Goal: Information Seeking & Learning: Learn about a topic

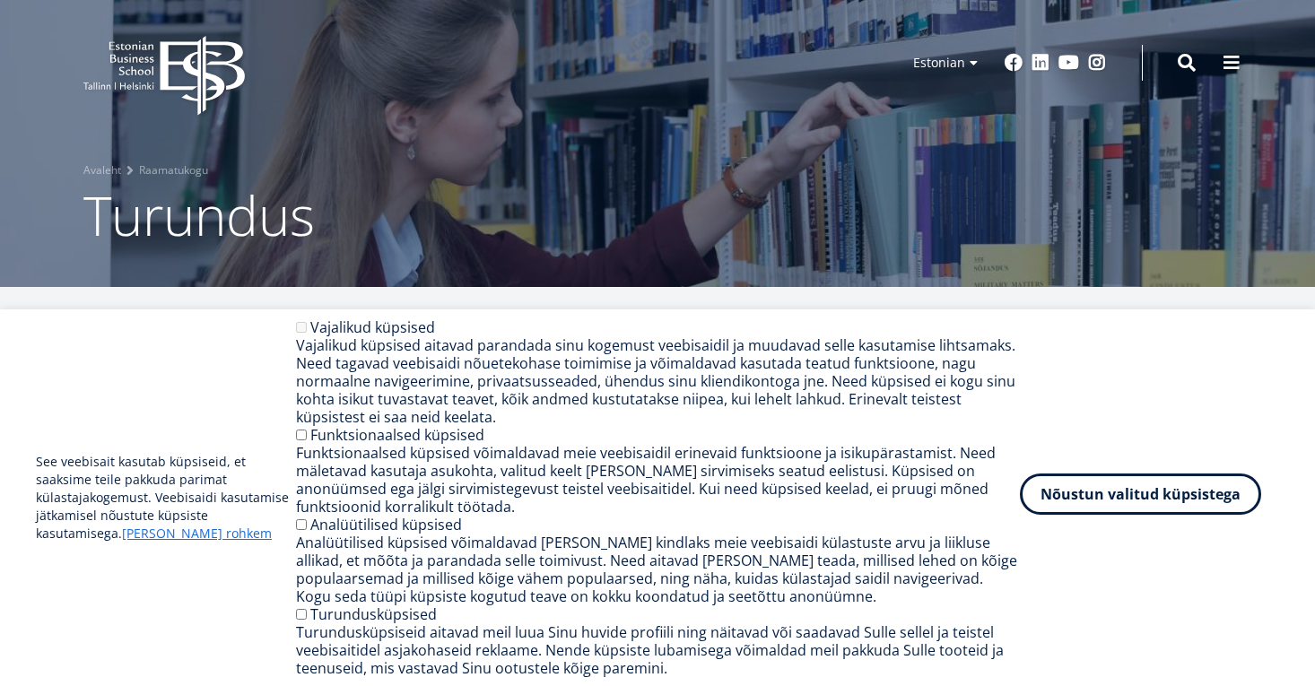
click at [1088, 503] on button "Nõustun valitud küpsistega" at bounding box center [1140, 494] width 241 height 41
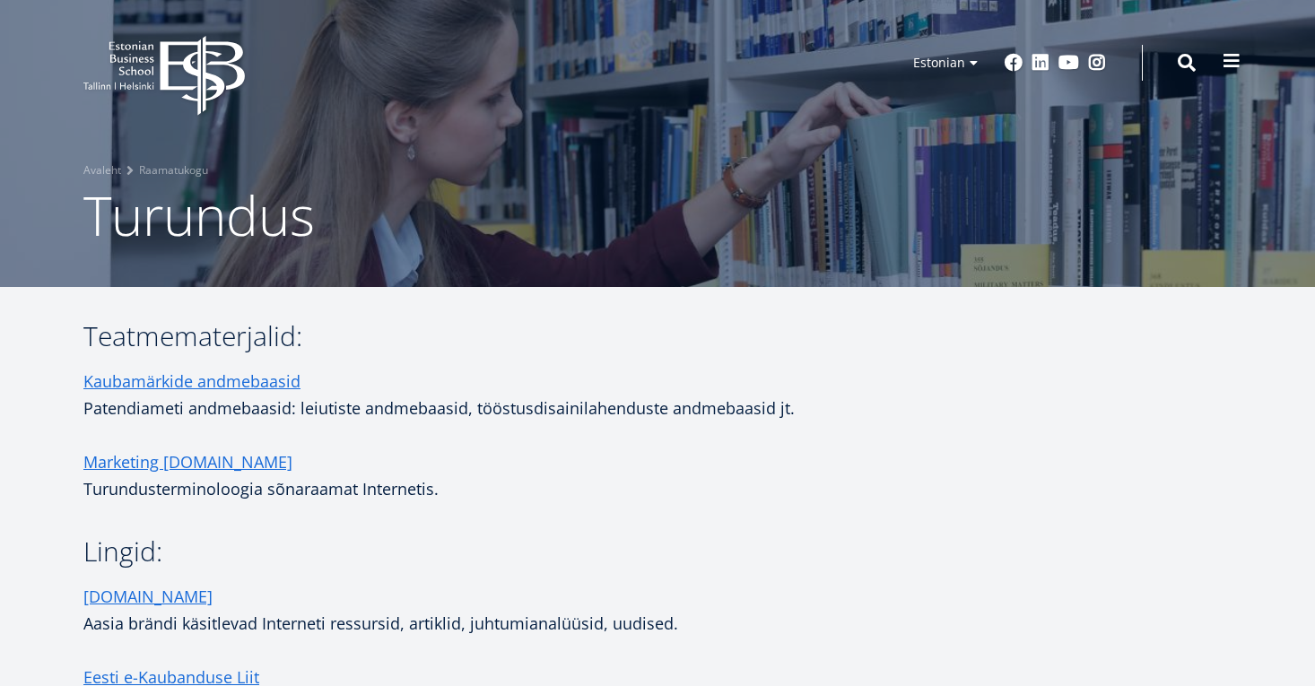
click at [1231, 66] on span at bounding box center [1232, 61] width 18 height 18
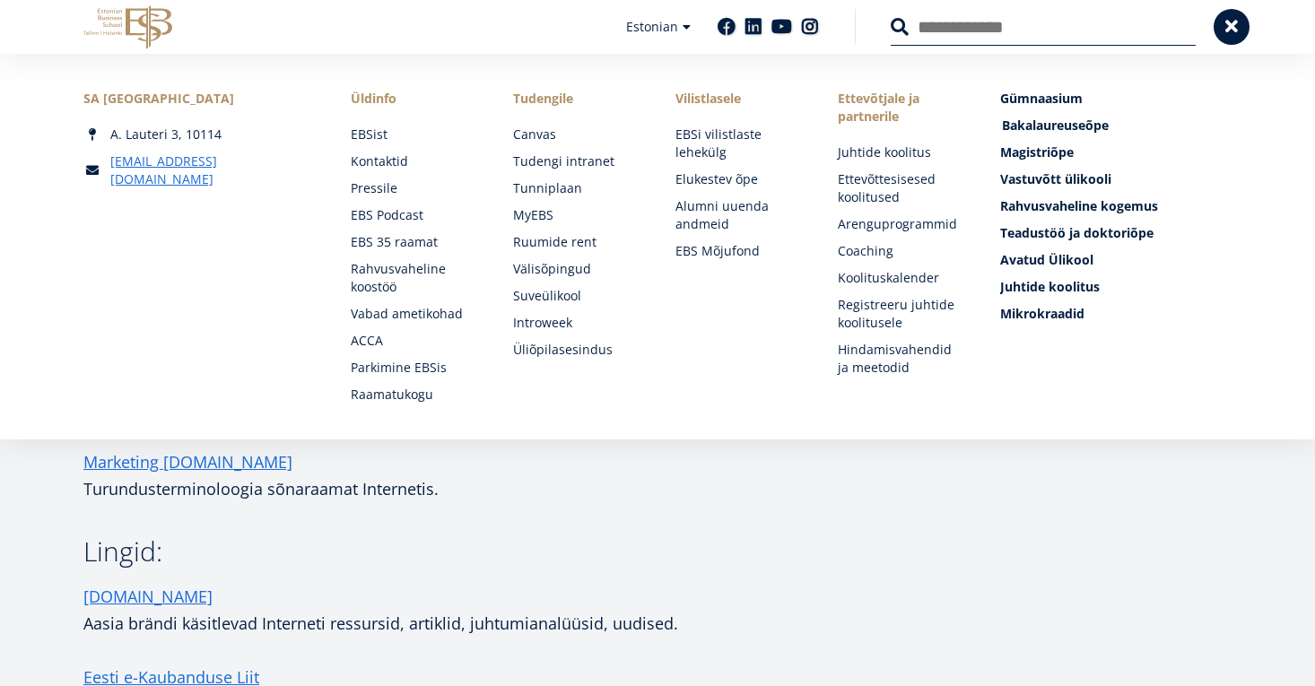
click at [1018, 122] on span "Bakalaureuseõpe Tutvu ja registreeru" at bounding box center [1055, 125] width 107 height 17
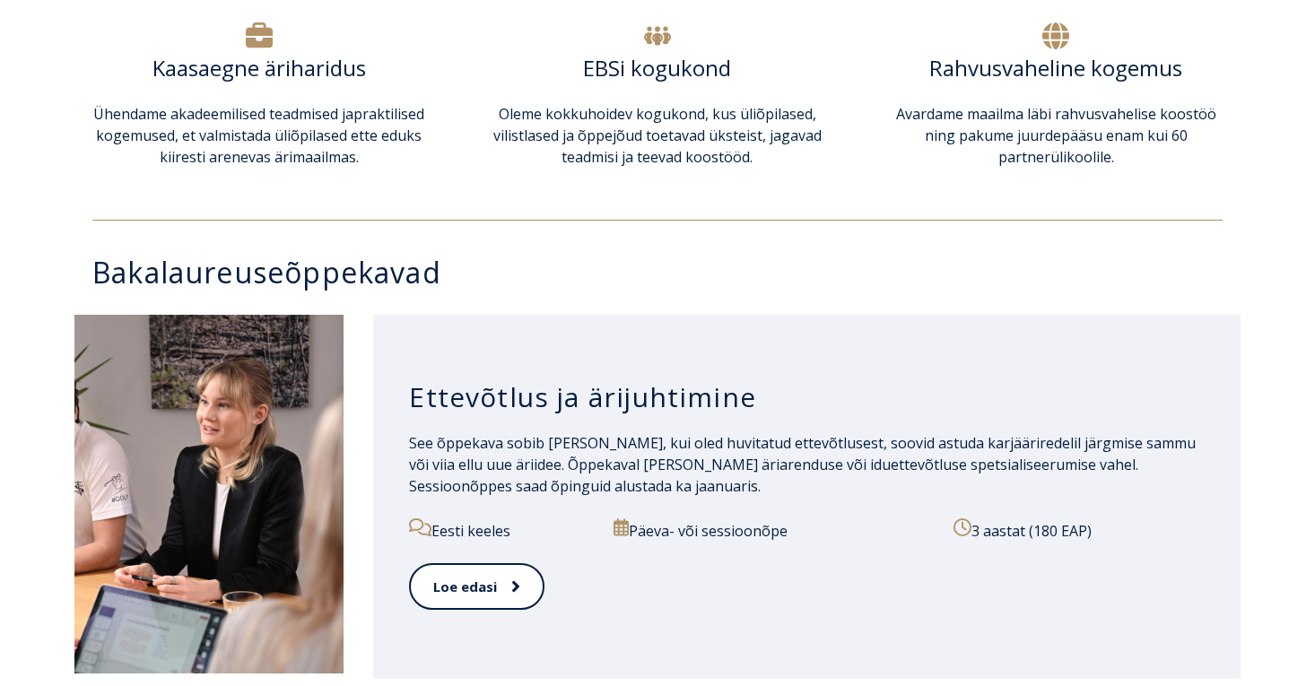
scroll to position [678, 0]
click at [527, 580] on link "Loe edasi" at bounding box center [476, 587] width 134 height 49
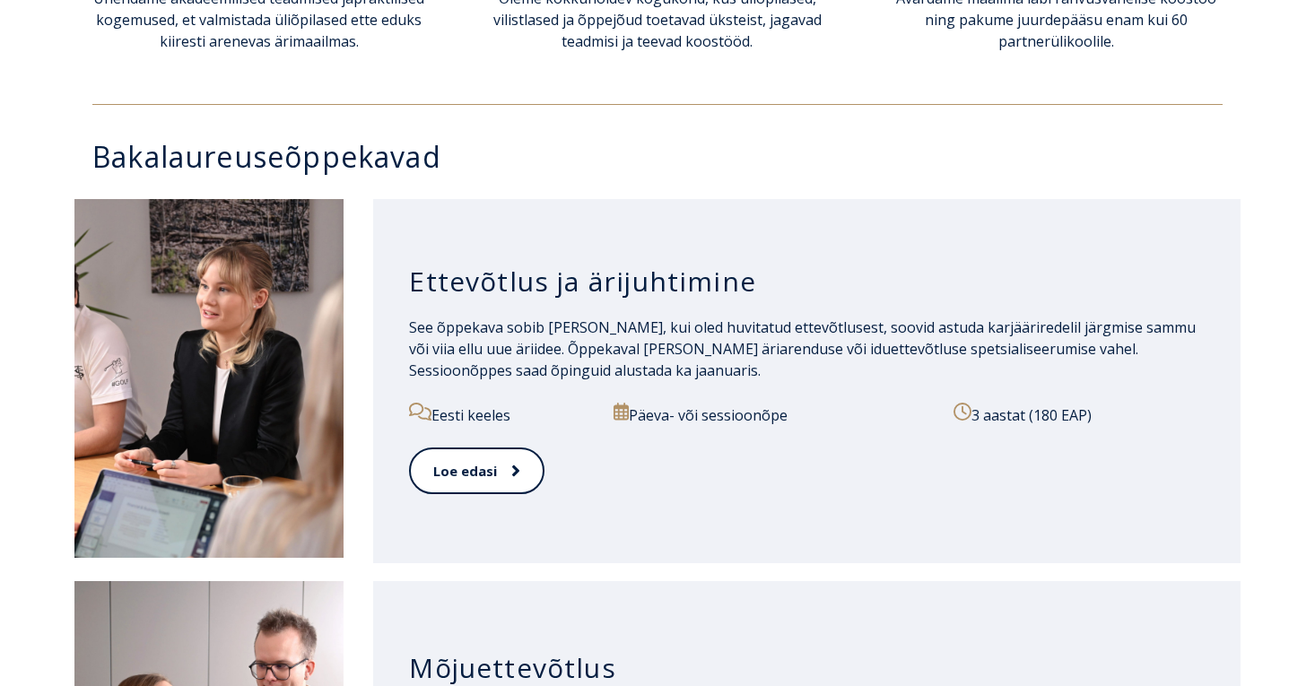
scroll to position [804, 0]
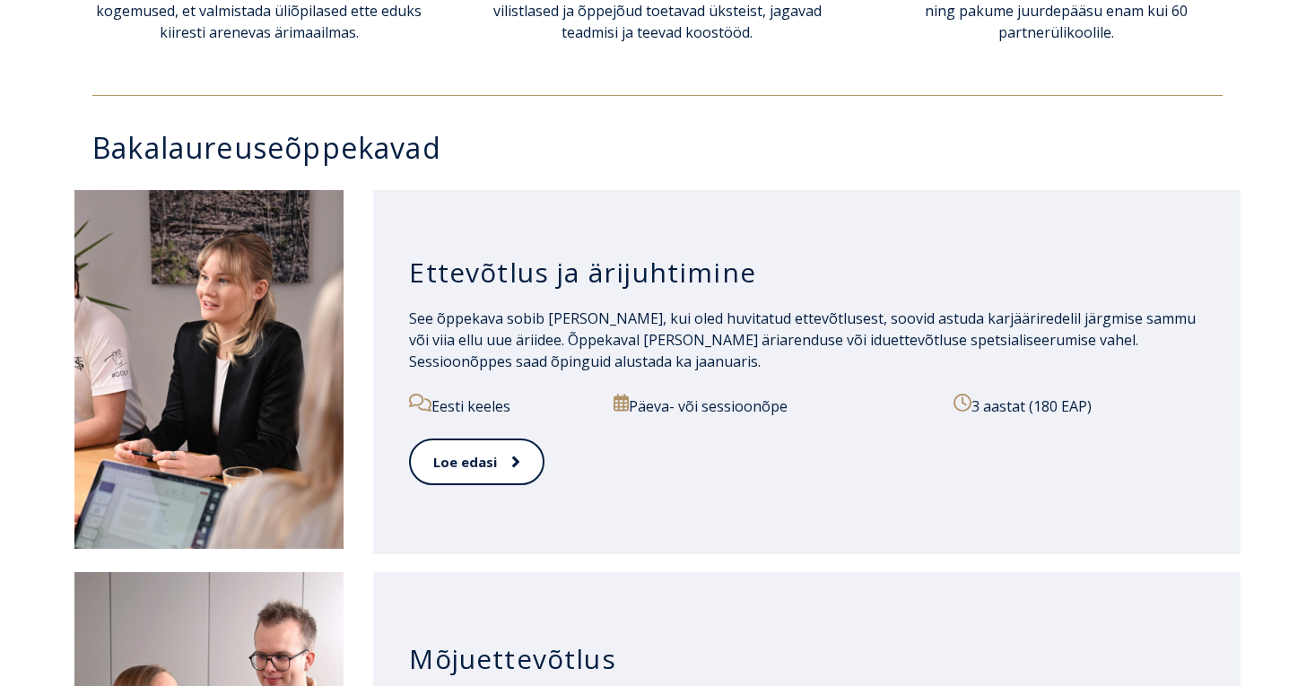
click at [724, 259] on h3 "Ettevõtlus ja ärijuhtimine" at bounding box center [807, 273] width 796 height 34
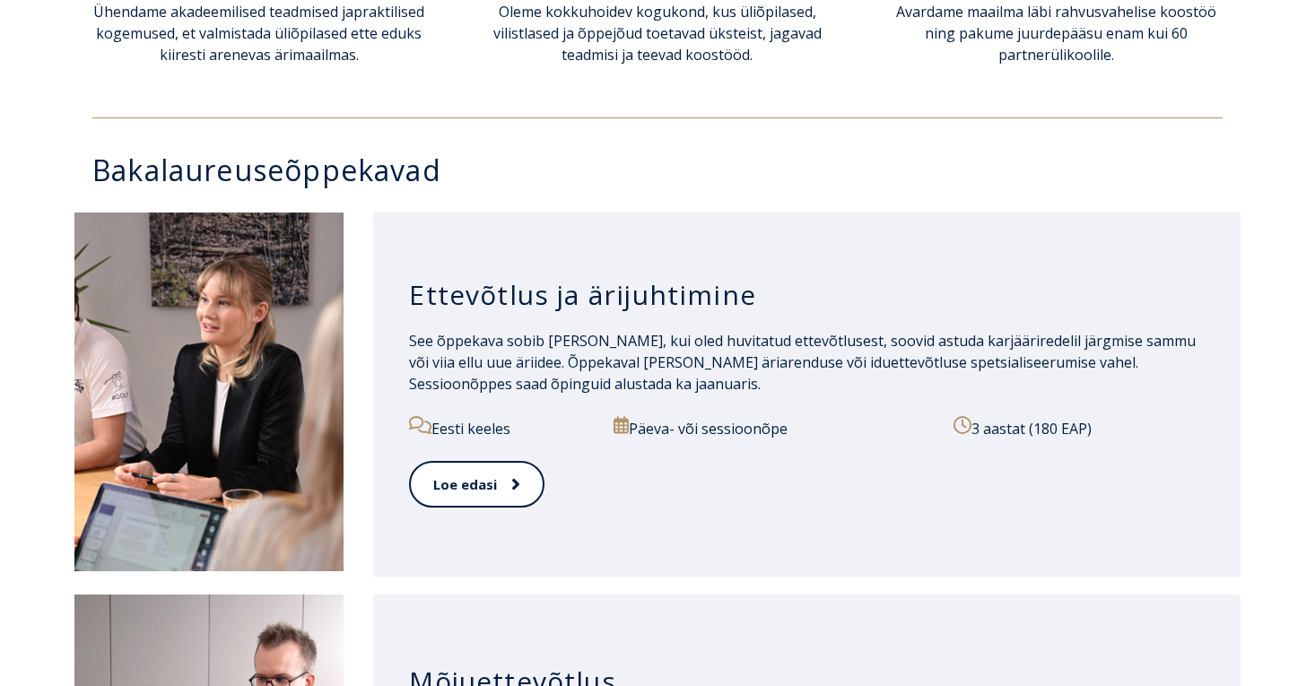
scroll to position [785, 0]
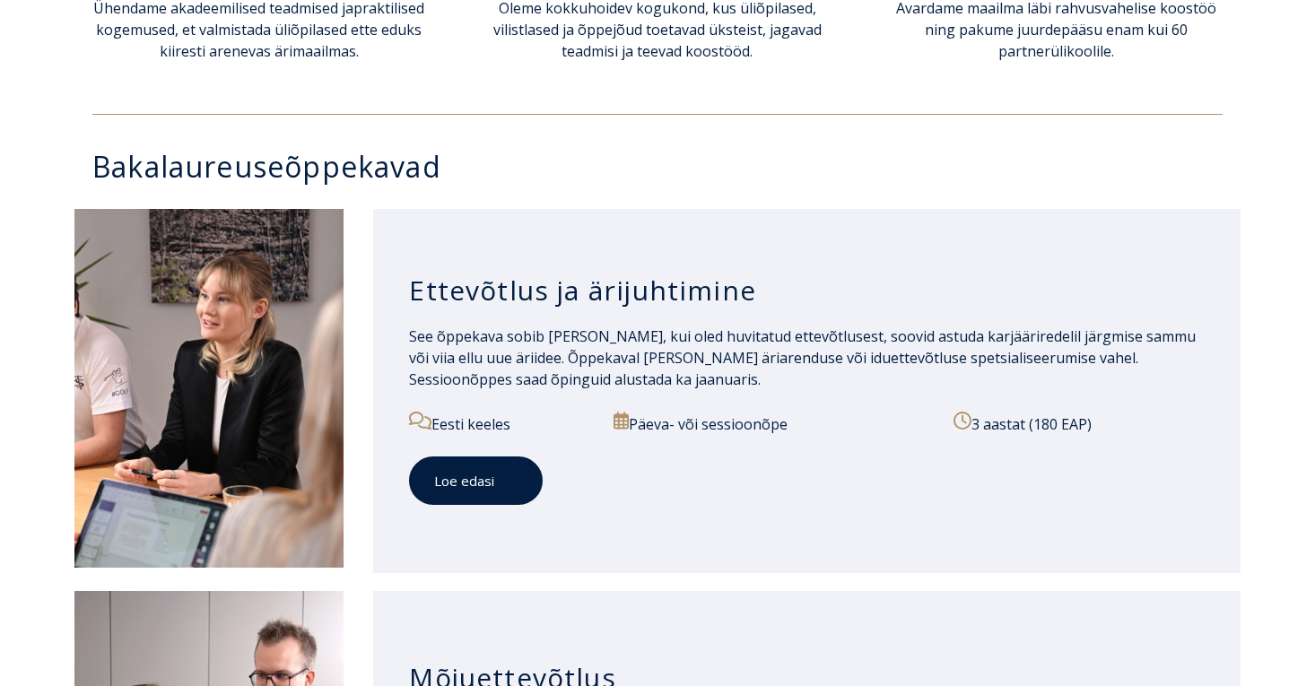
click at [492, 466] on link "Loe edasi" at bounding box center [476, 481] width 134 height 49
